Goal: Task Accomplishment & Management: Manage account settings

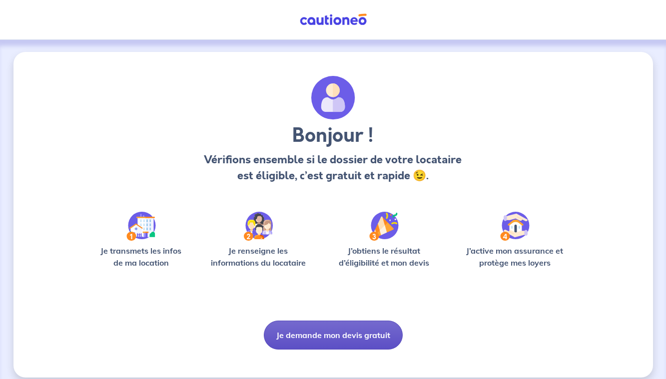
click at [343, 340] on button "Je demande mon devis gratuit" at bounding box center [333, 335] width 139 height 29
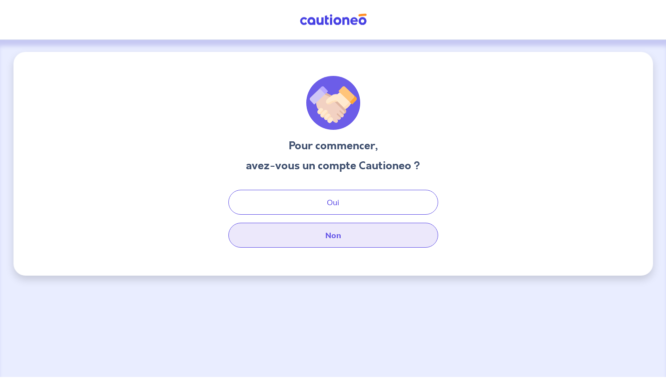
click at [315, 243] on button "Non" at bounding box center [333, 235] width 210 height 25
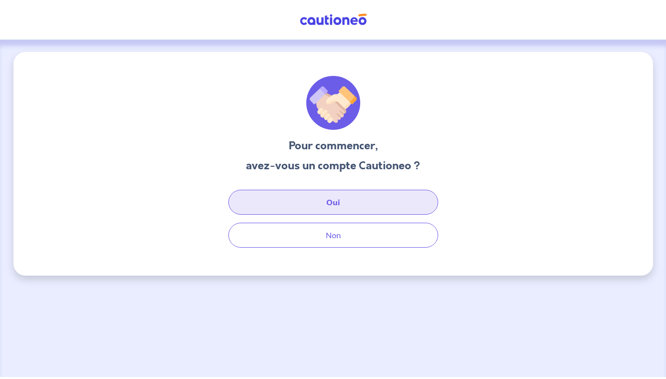
click at [285, 203] on button "Oui" at bounding box center [333, 202] width 210 height 25
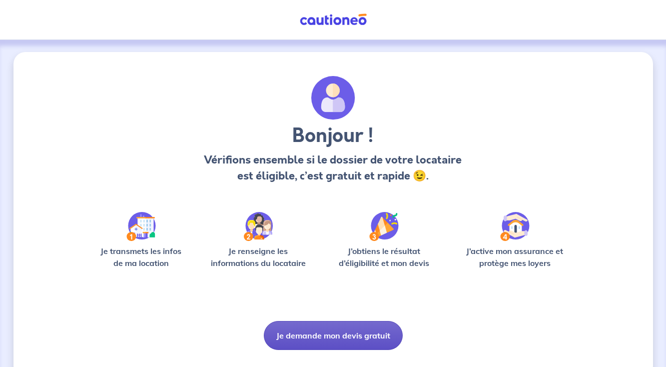
click at [361, 338] on button "Je demande mon devis gratuit" at bounding box center [333, 335] width 139 height 29
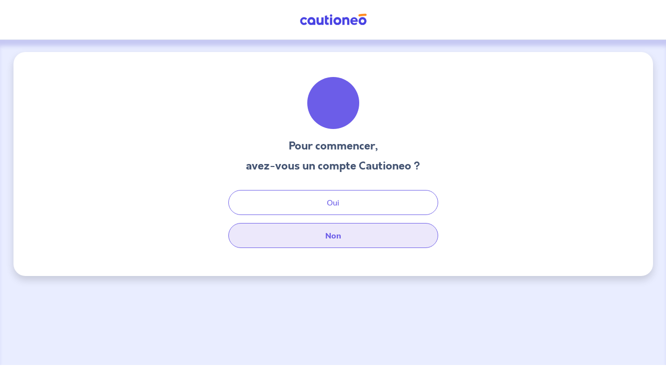
click at [342, 236] on button "Non" at bounding box center [333, 235] width 210 height 25
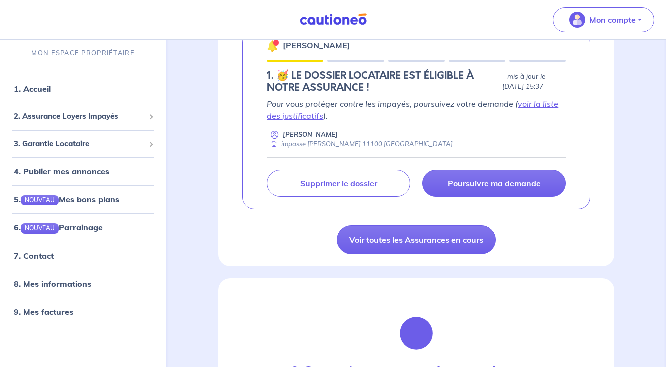
scroll to position [773, 0]
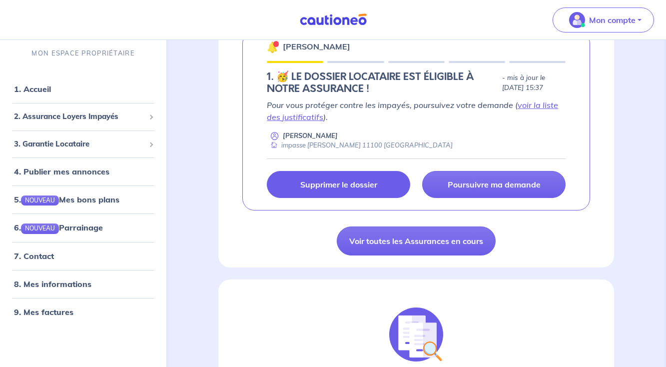
click at [339, 188] on link "Supprimer le dossier" at bounding box center [338, 184] width 143 height 27
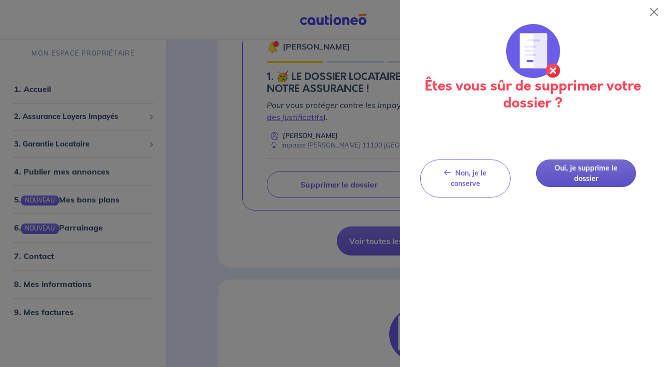
click at [588, 175] on button "Oui, je supprime le dossier" at bounding box center [586, 172] width 100 height 27
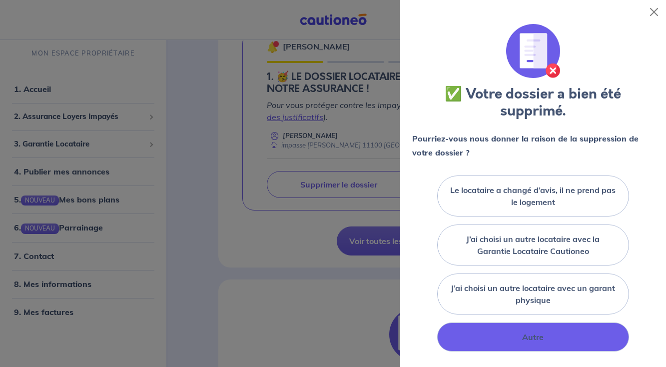
click at [545, 341] on div "Autre" at bounding box center [532, 336] width 191 height 29
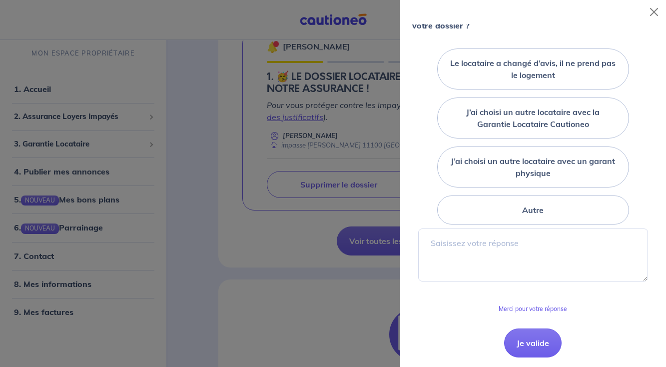
scroll to position [126, 0]
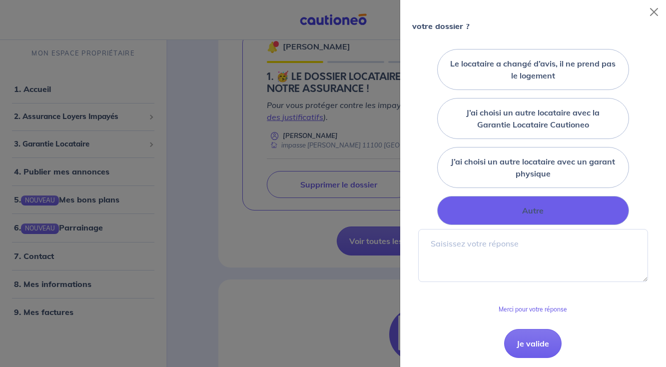
click at [539, 208] on label "Autre" at bounding box center [532, 210] width 21 height 12
click at [0, 0] on input "Autre" at bounding box center [0, 0] width 0 height 0
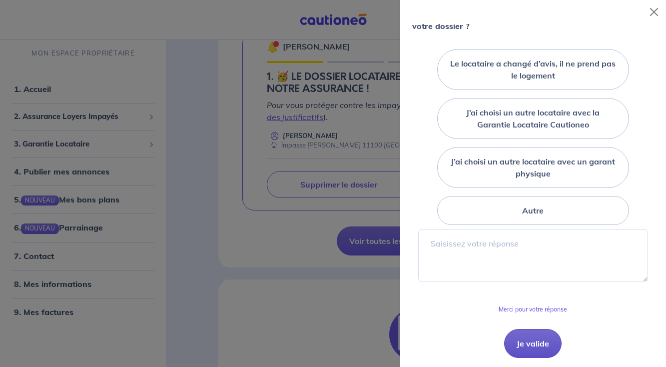
click at [534, 339] on button "Je valide" at bounding box center [532, 343] width 57 height 29
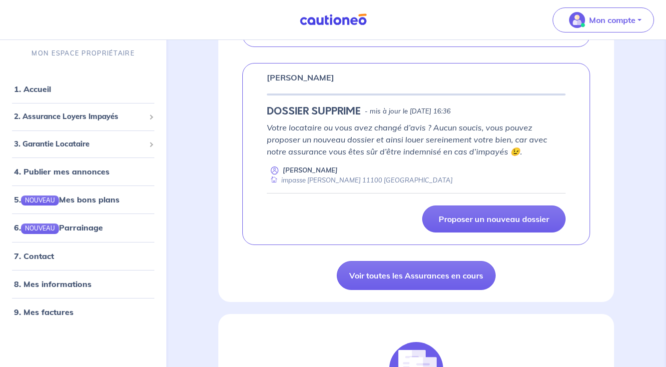
scroll to position [567, 0]
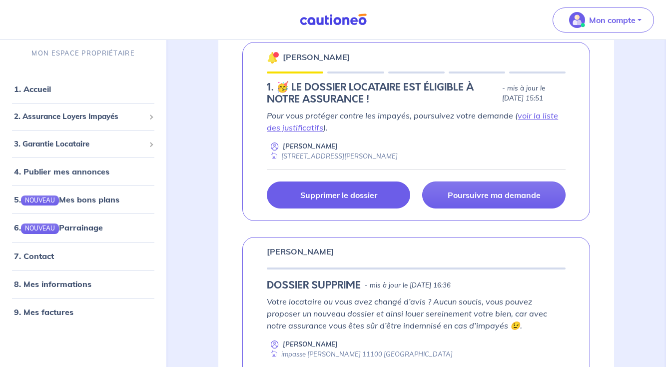
click at [371, 193] on p "Supprimer le dossier" at bounding box center [338, 195] width 77 height 10
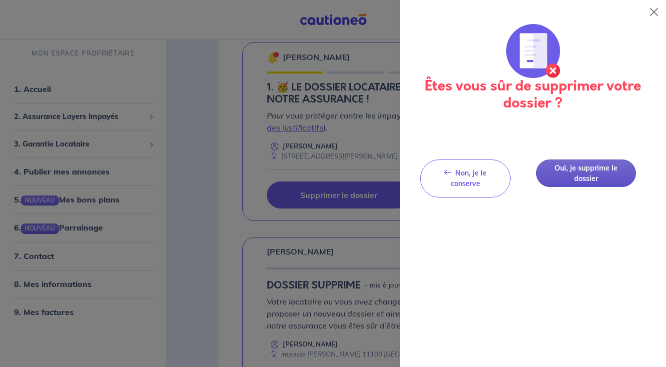
click at [593, 167] on button "Oui, je supprime le dossier" at bounding box center [586, 172] width 100 height 27
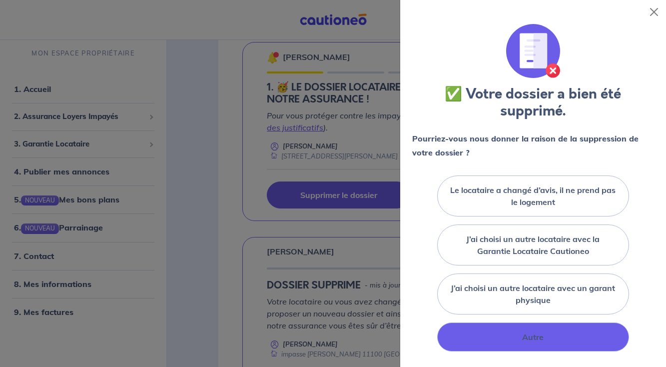
click at [528, 340] on label "Autre" at bounding box center [532, 337] width 21 height 12
click at [0, 0] on input "Autre" at bounding box center [0, 0] width 0 height 0
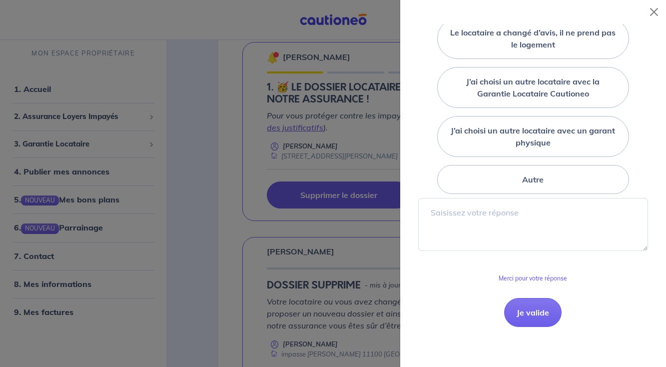
scroll to position [157, 0]
click at [545, 312] on button "Je valide" at bounding box center [532, 312] width 57 height 29
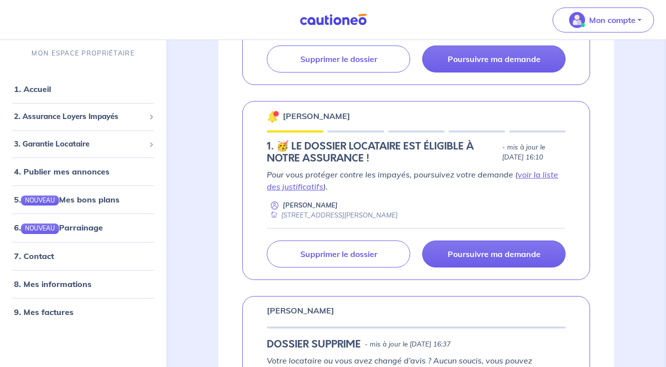
scroll to position [313, 0]
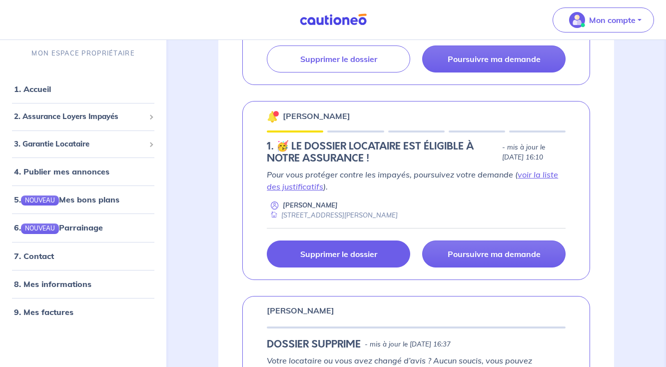
click at [397, 250] on link "Supprimer le dossier" at bounding box center [338, 253] width 143 height 27
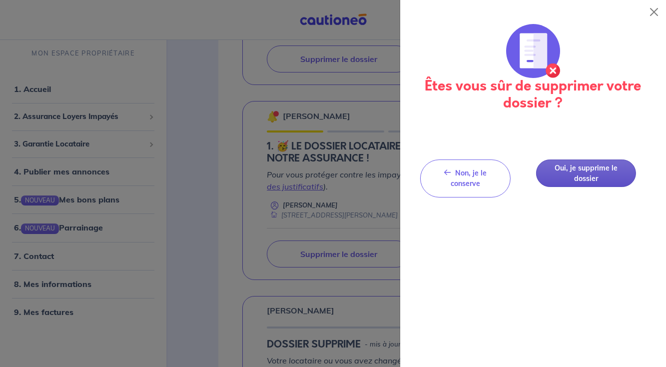
click at [594, 175] on button "Oui, je supprime le dossier" at bounding box center [586, 172] width 100 height 27
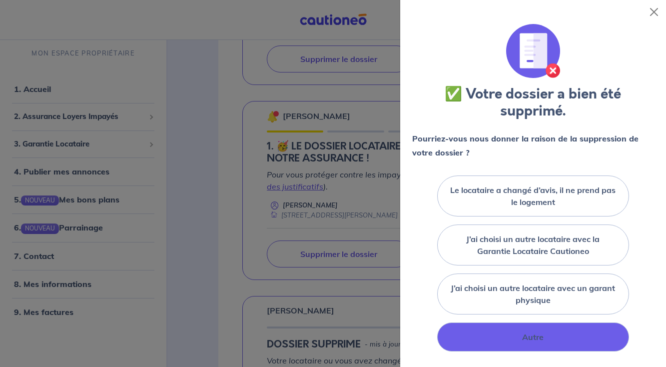
click at [530, 341] on label "Autre" at bounding box center [532, 337] width 21 height 12
click at [0, 0] on input "Autre" at bounding box center [0, 0] width 0 height 0
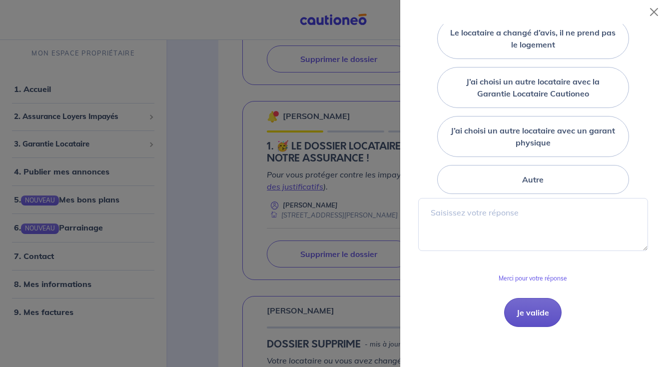
scroll to position [157, 0]
click at [535, 313] on button "Je valide" at bounding box center [532, 312] width 57 height 29
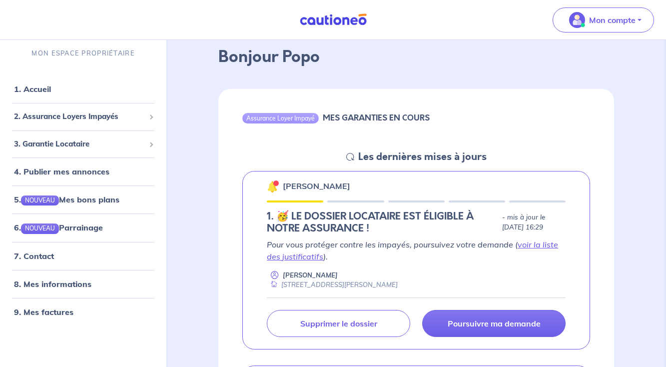
scroll to position [69, 0]
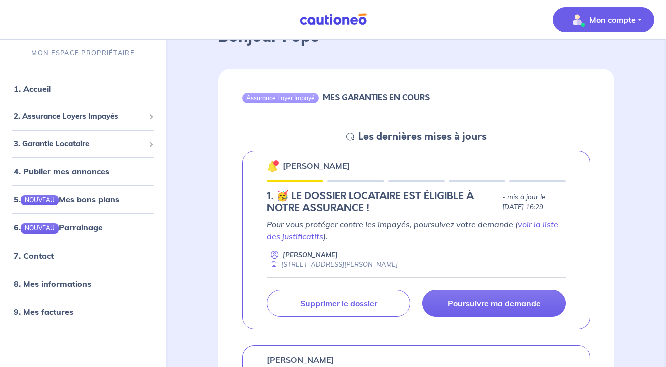
click at [611, 27] on span "Mon compte" at bounding box center [600, 20] width 70 height 16
click at [596, 61] on link "Mes informations" at bounding box center [593, 62] width 80 height 16
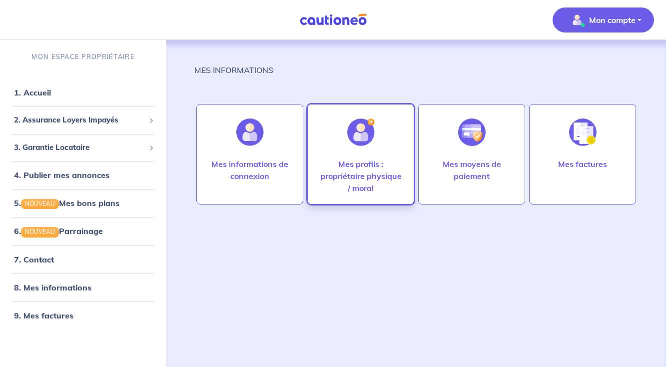
click at [361, 167] on p "Mes profils : propriétaire physique / moral" at bounding box center [361, 176] width 86 height 36
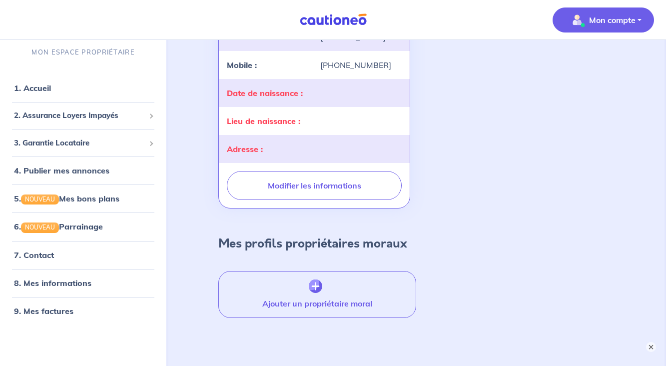
scroll to position [198, 0]
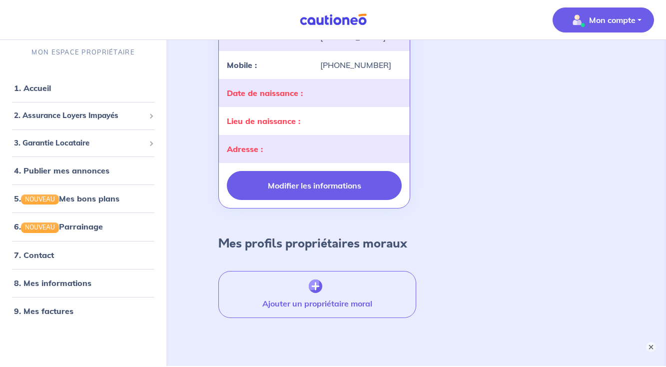
click at [360, 189] on button "Modifier les informations" at bounding box center [314, 185] width 175 height 29
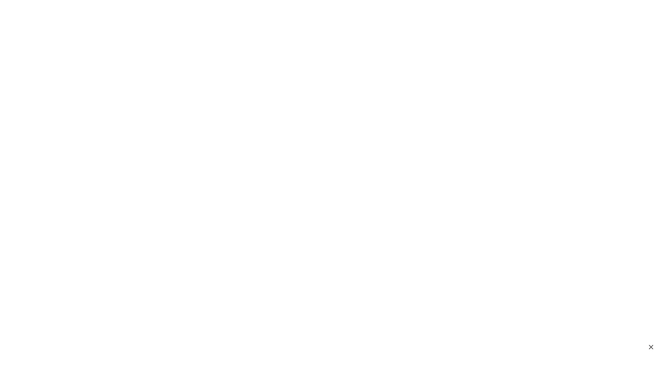
scroll to position [0, 0]
click at [7, 4] on icon at bounding box center [8, 8] width 16 height 16
